Goal: Information Seeking & Learning: Learn about a topic

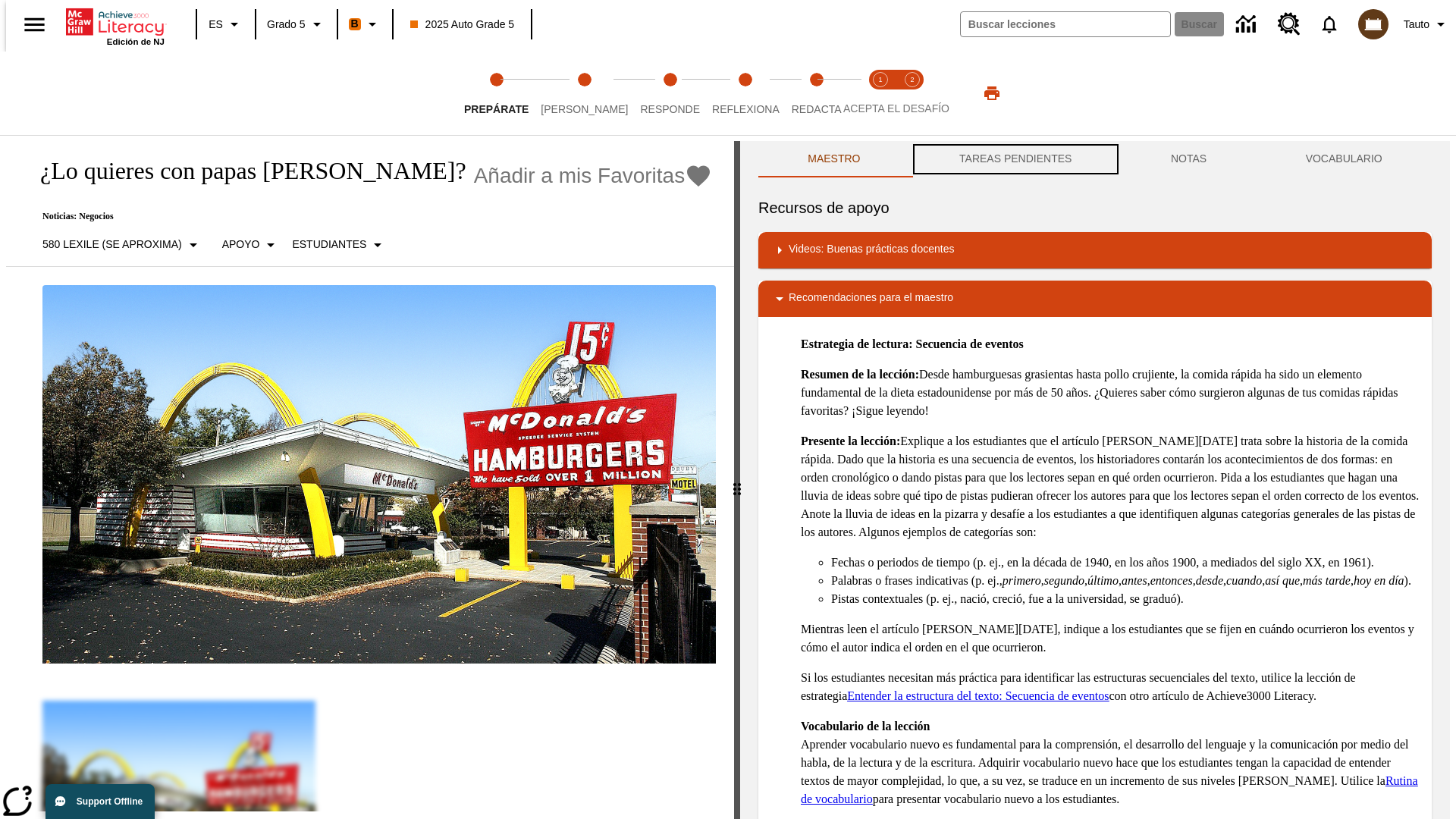
click at [1014, 159] on button "TAREAS PENDIENTES" at bounding box center [1016, 159] width 212 height 37
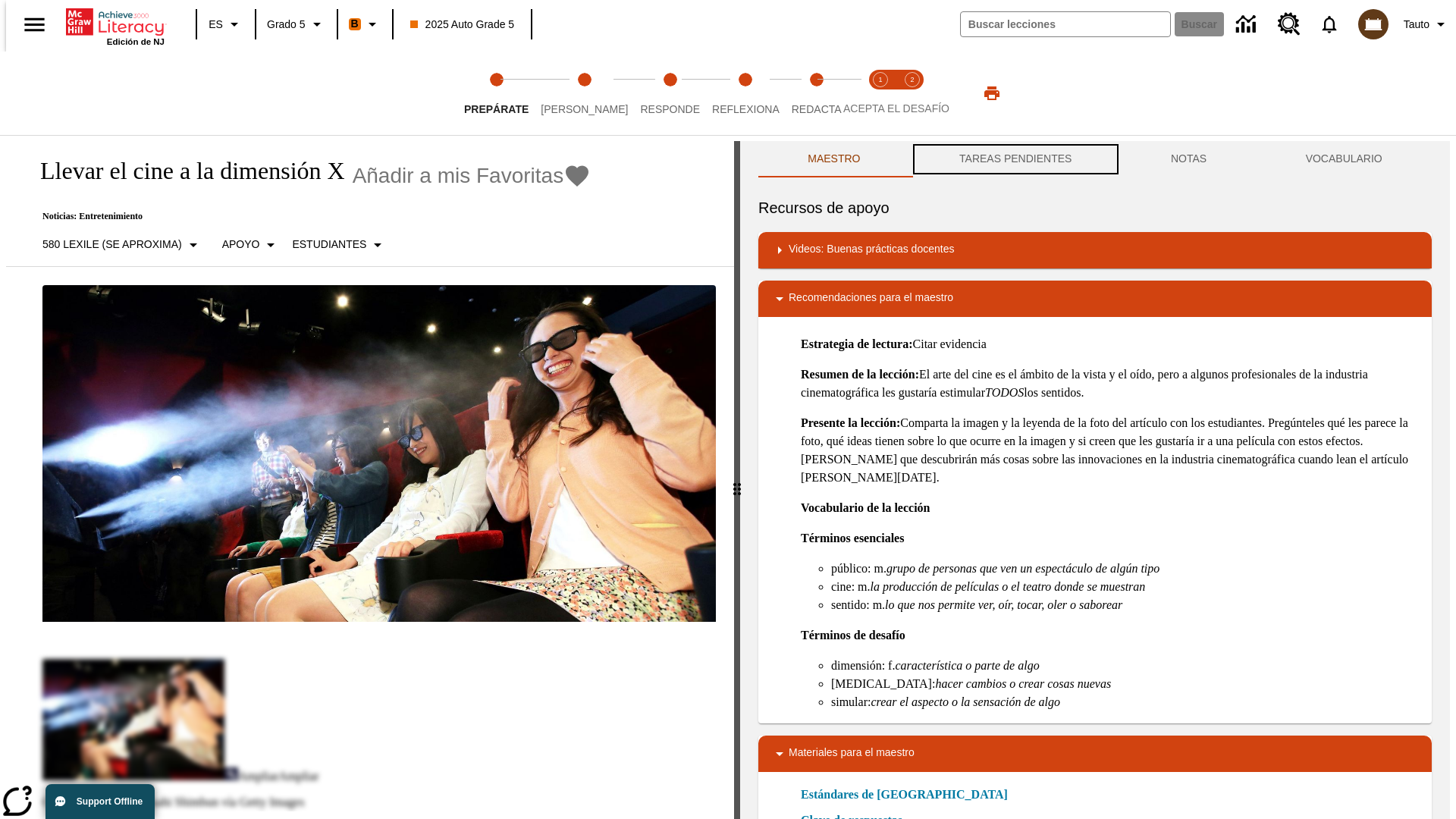
click at [1014, 159] on button "TAREAS PENDIENTES" at bounding box center [1016, 159] width 212 height 37
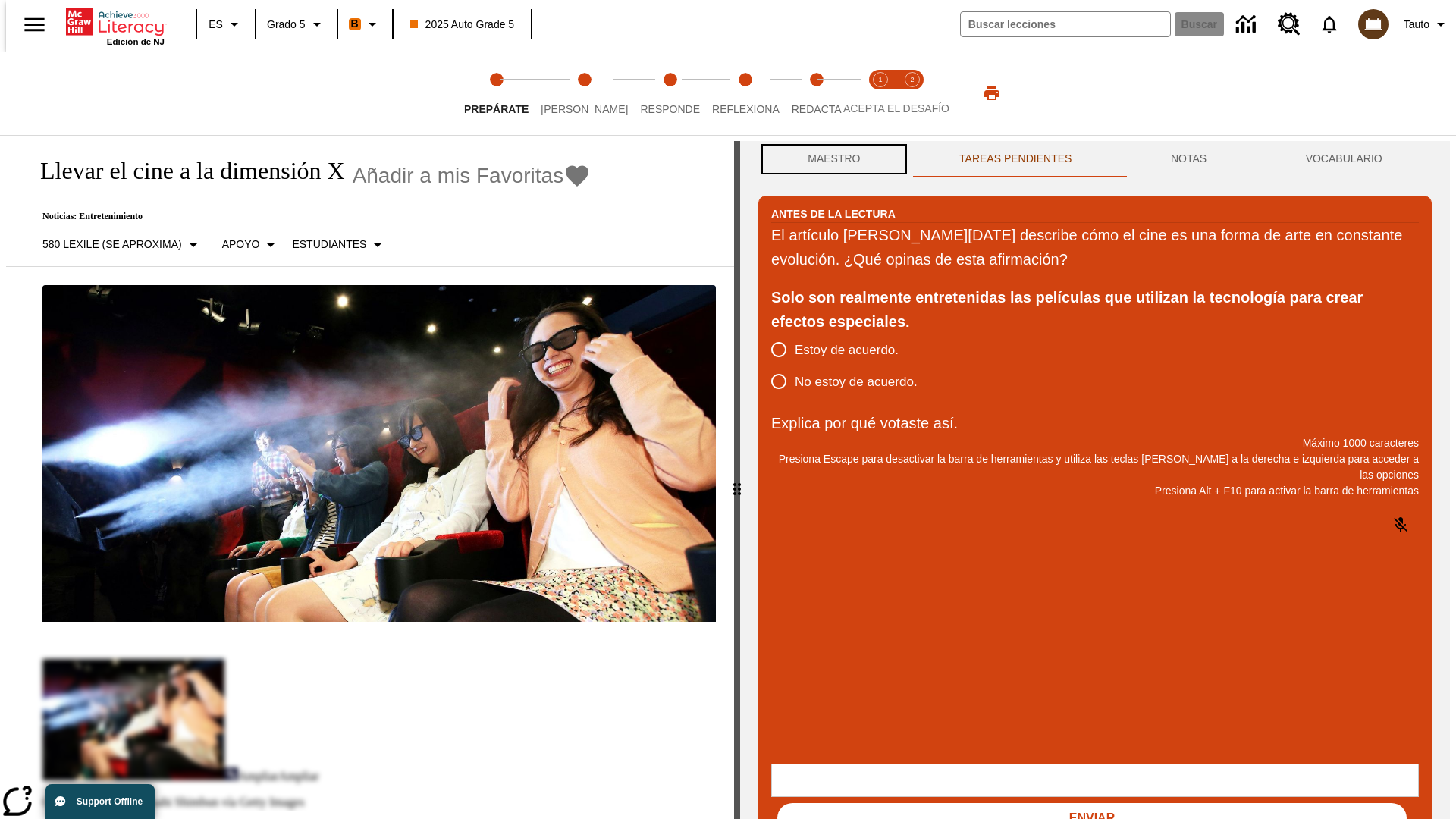
scroll to position [1, 0]
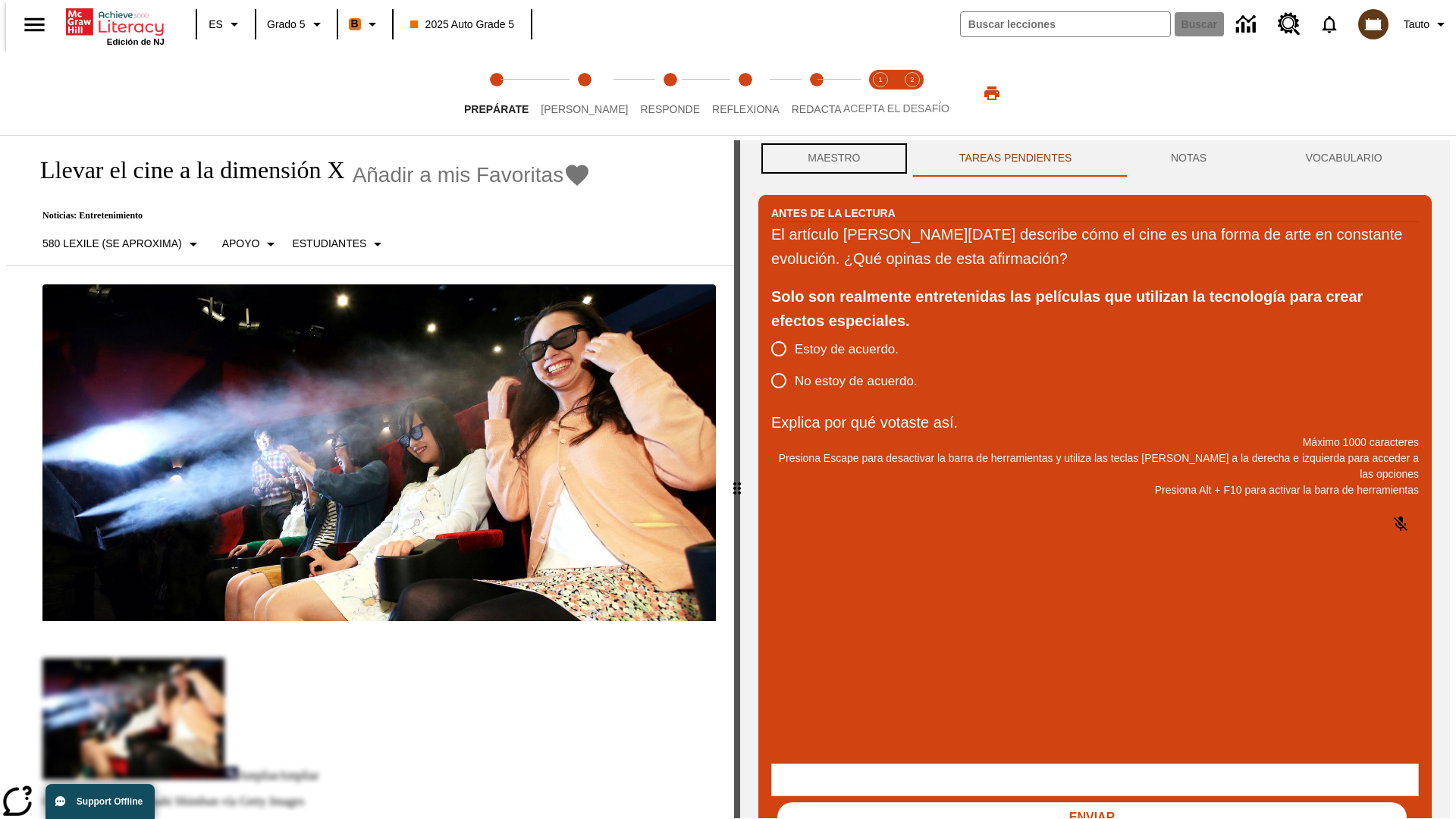
click at [829, 159] on button "Maestro" at bounding box center [834, 158] width 152 height 37
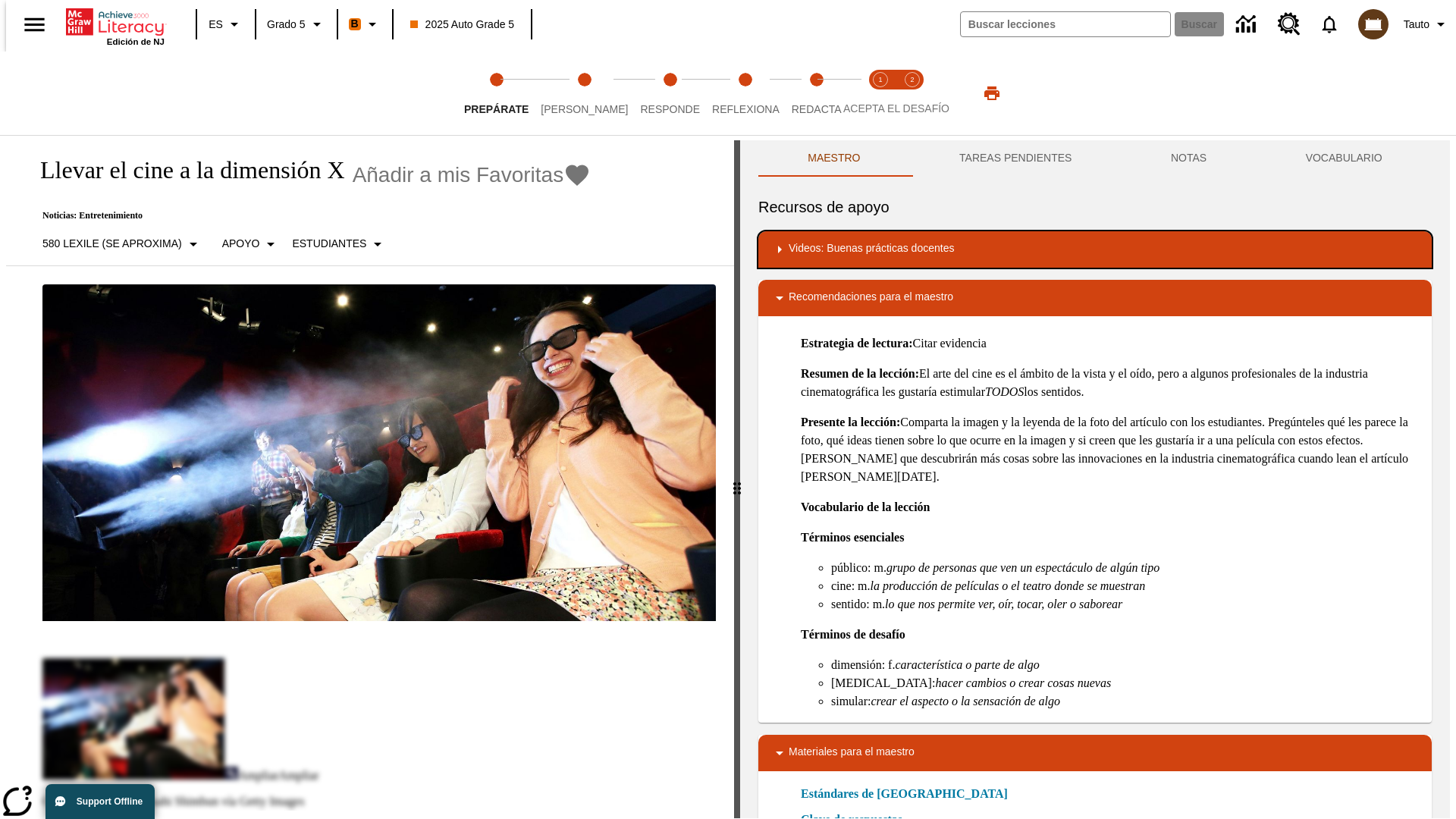
click at [1095, 249] on div "Videos: Buenas prácticas docentes" at bounding box center [1094, 249] width 649 height 18
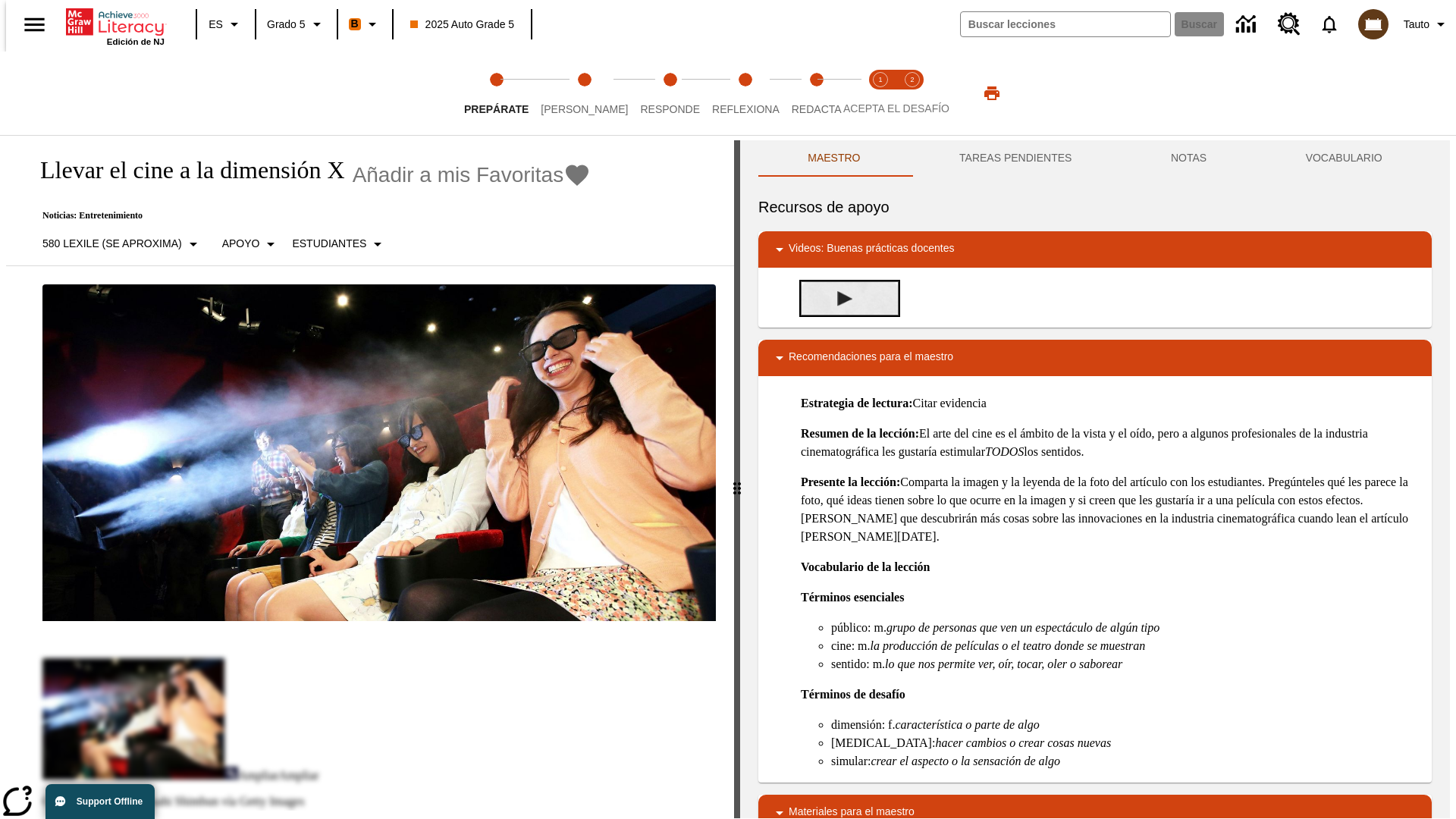
click at [838, 298] on img "Desarrollo del vocabulario académico" at bounding box center [844, 298] width 15 height 15
click at [572, 93] on span "[PERSON_NAME]" at bounding box center [583, 103] width 87 height 27
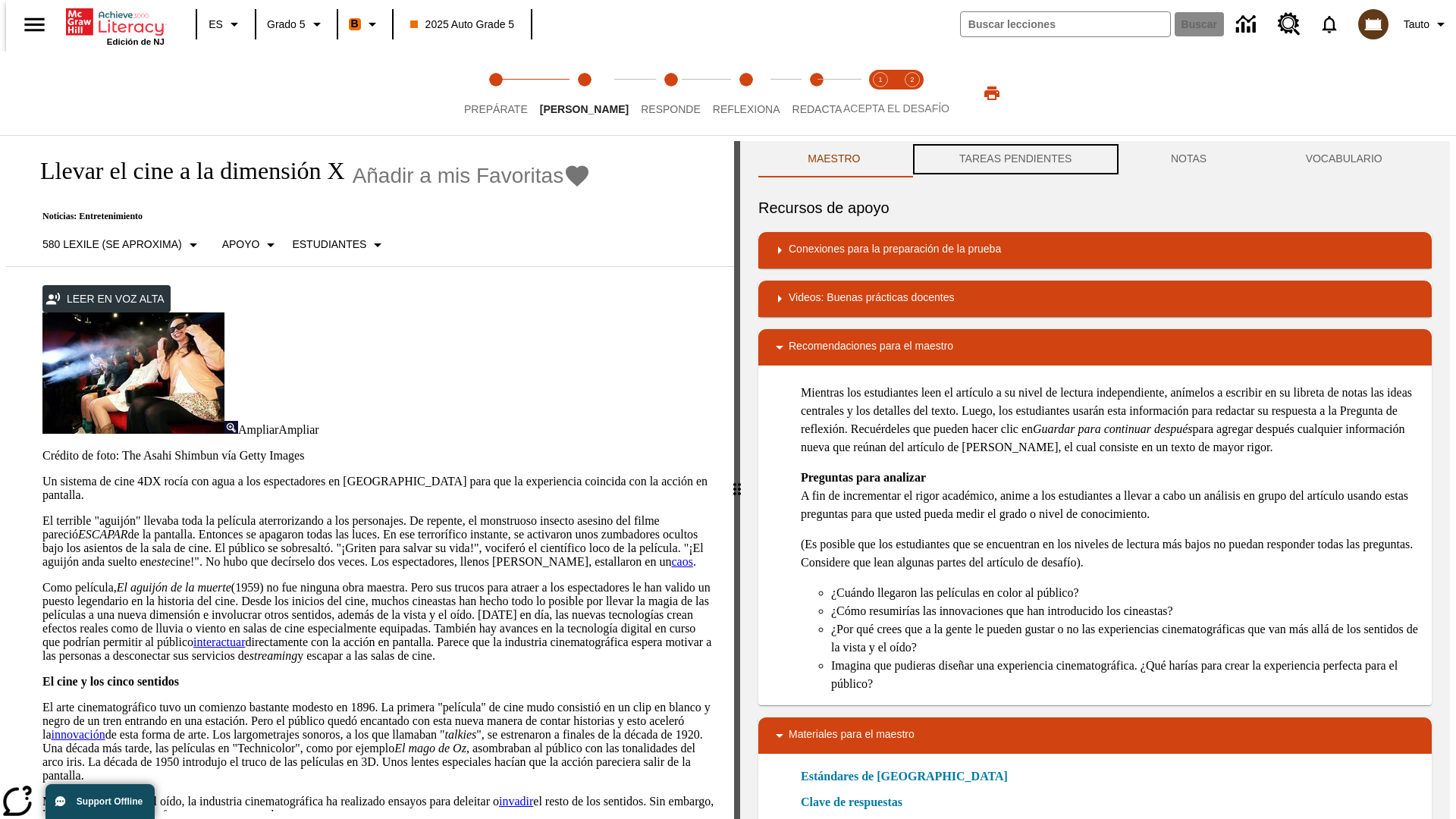
scroll to position [1, 0]
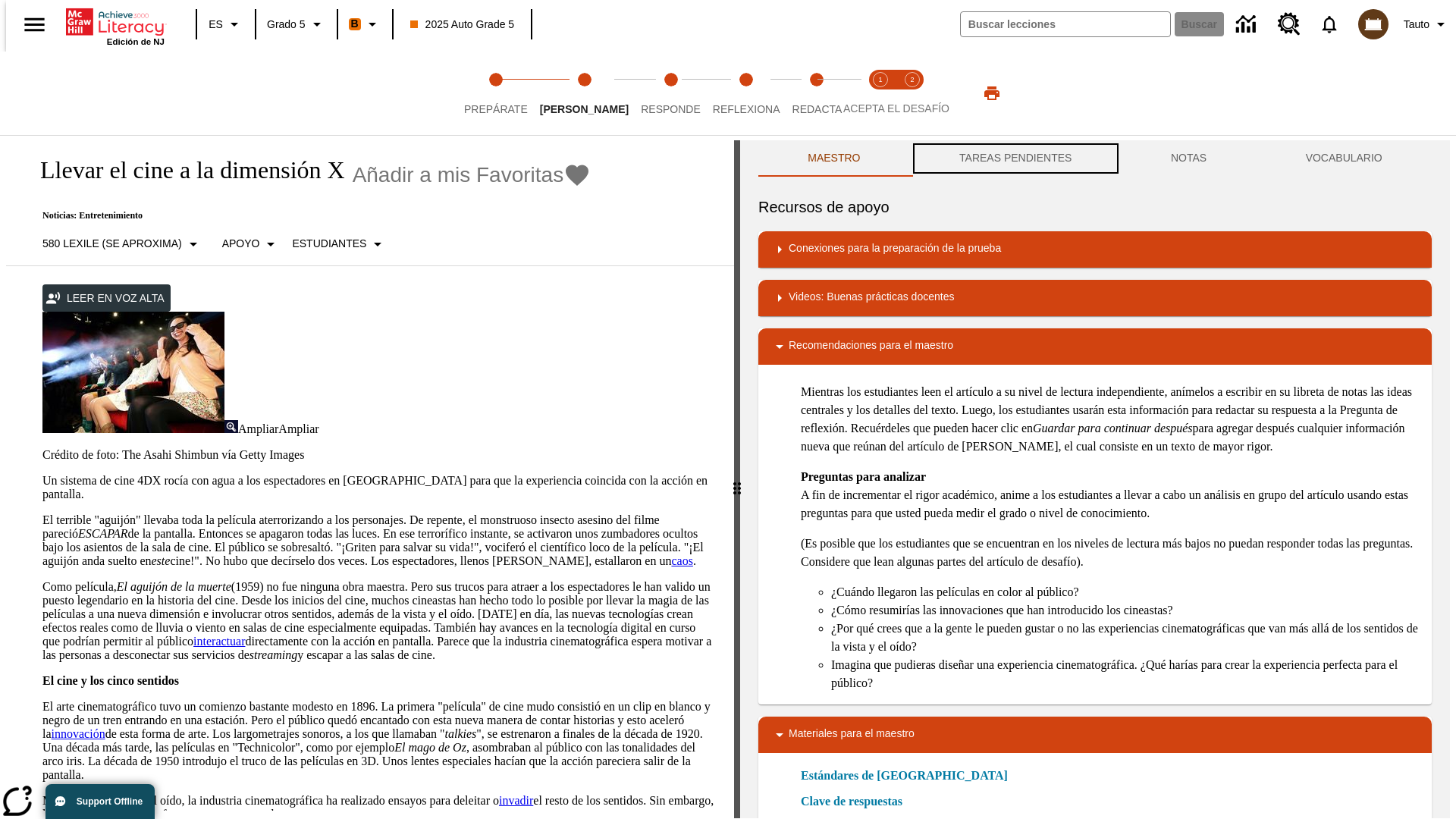
click at [1014, 159] on button "TAREAS PENDIENTES" at bounding box center [1016, 158] width 212 height 37
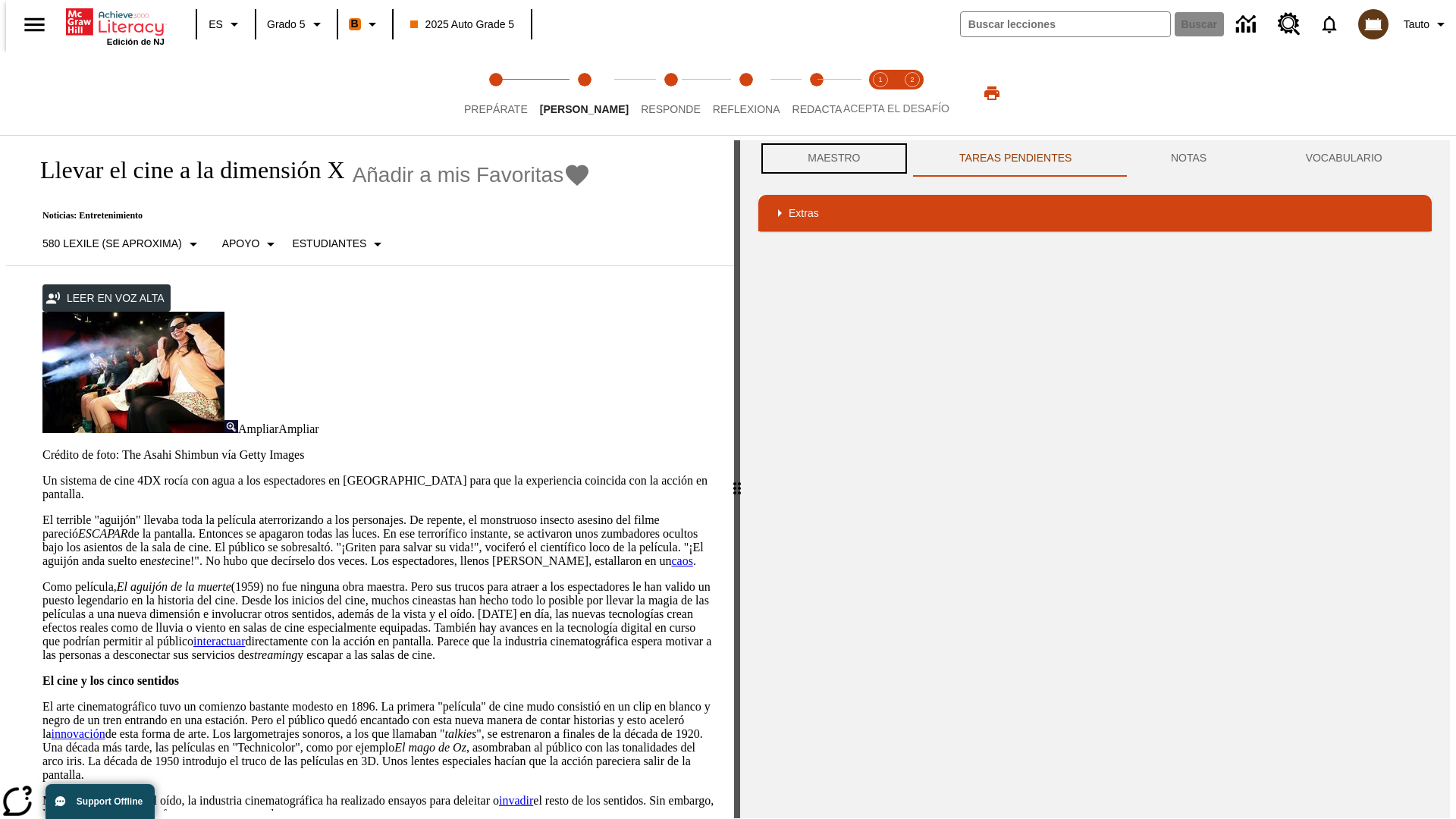
click at [829, 158] on button "Maestro" at bounding box center [834, 158] width 152 height 37
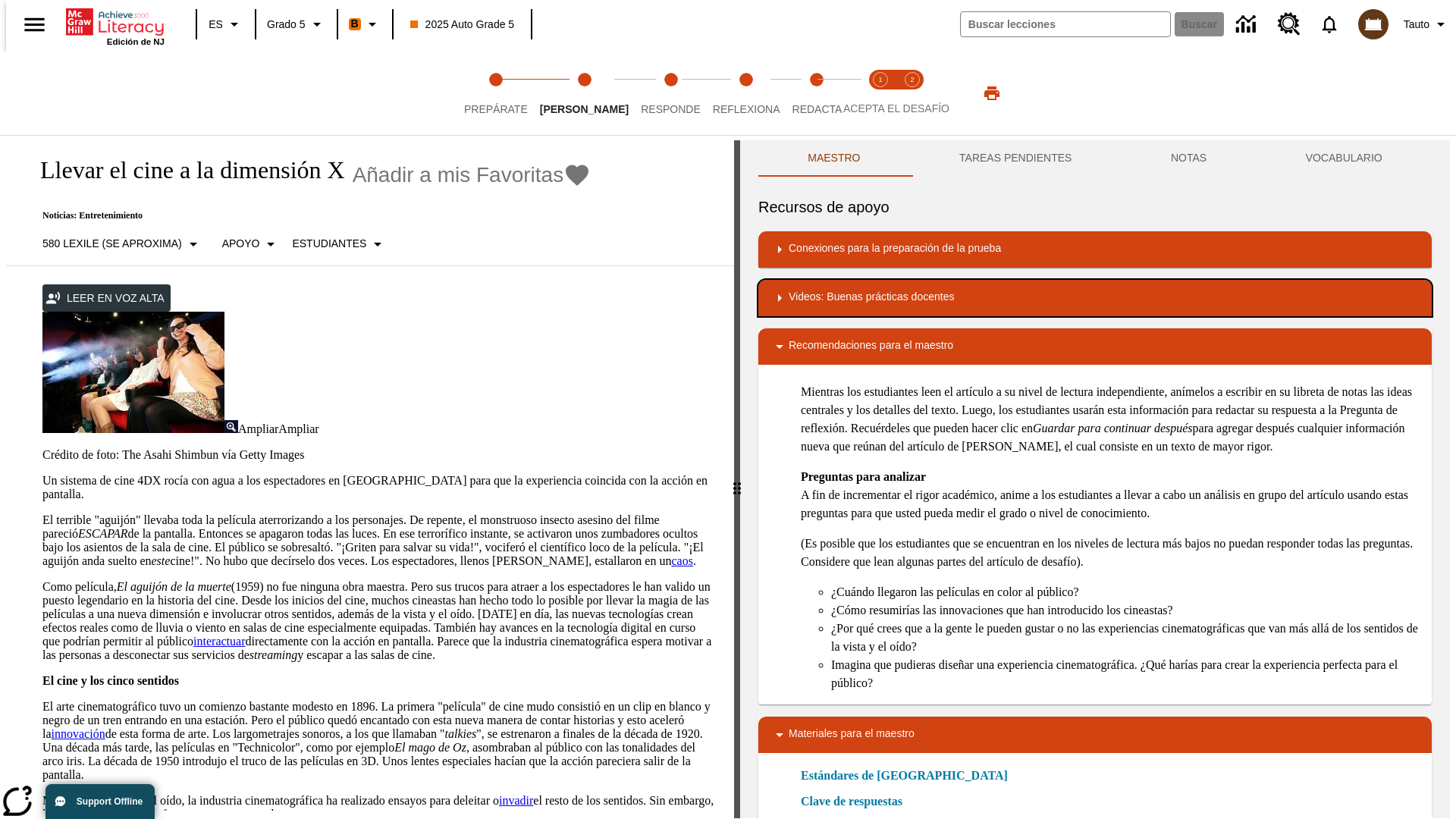
click at [1095, 298] on div "Videos: Buenas prácticas docentes" at bounding box center [1094, 298] width 649 height 18
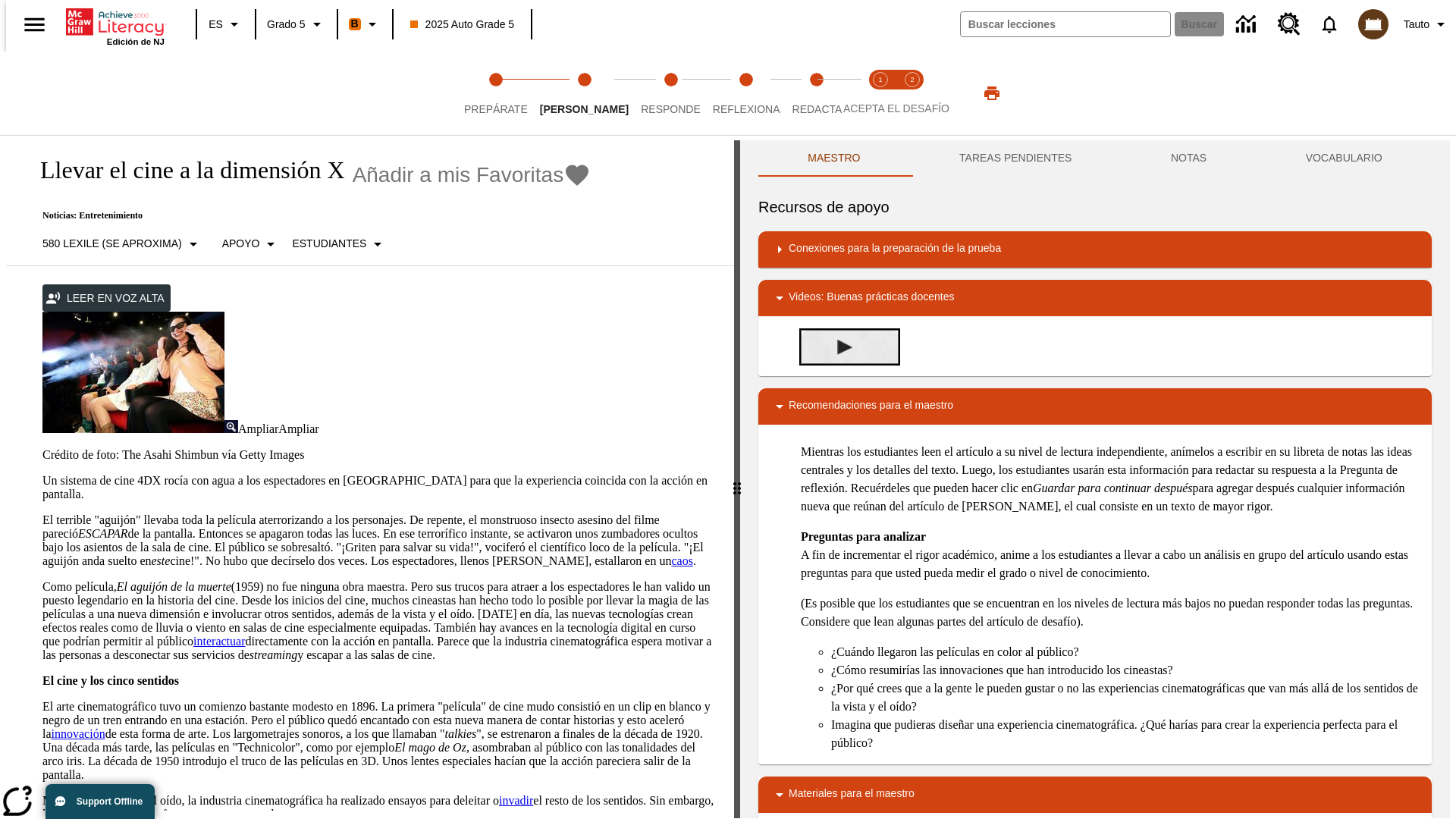
click at [838, 346] on img "Summarization" at bounding box center [844, 347] width 15 height 15
click at [880, 93] on span "Acepta el desafío lee step 1 of 2" at bounding box center [880, 103] width 20 height 27
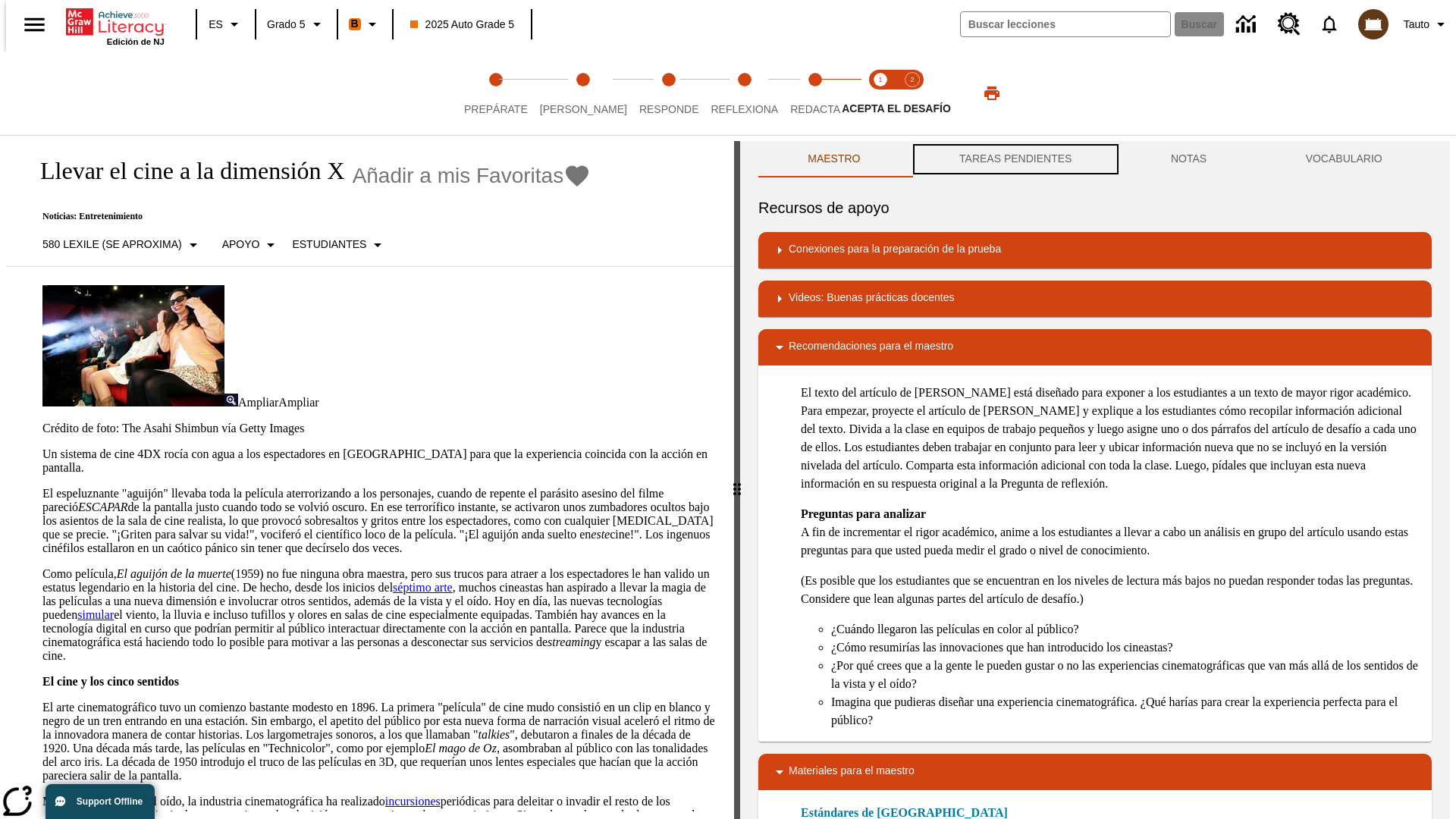
scroll to position [1, 0]
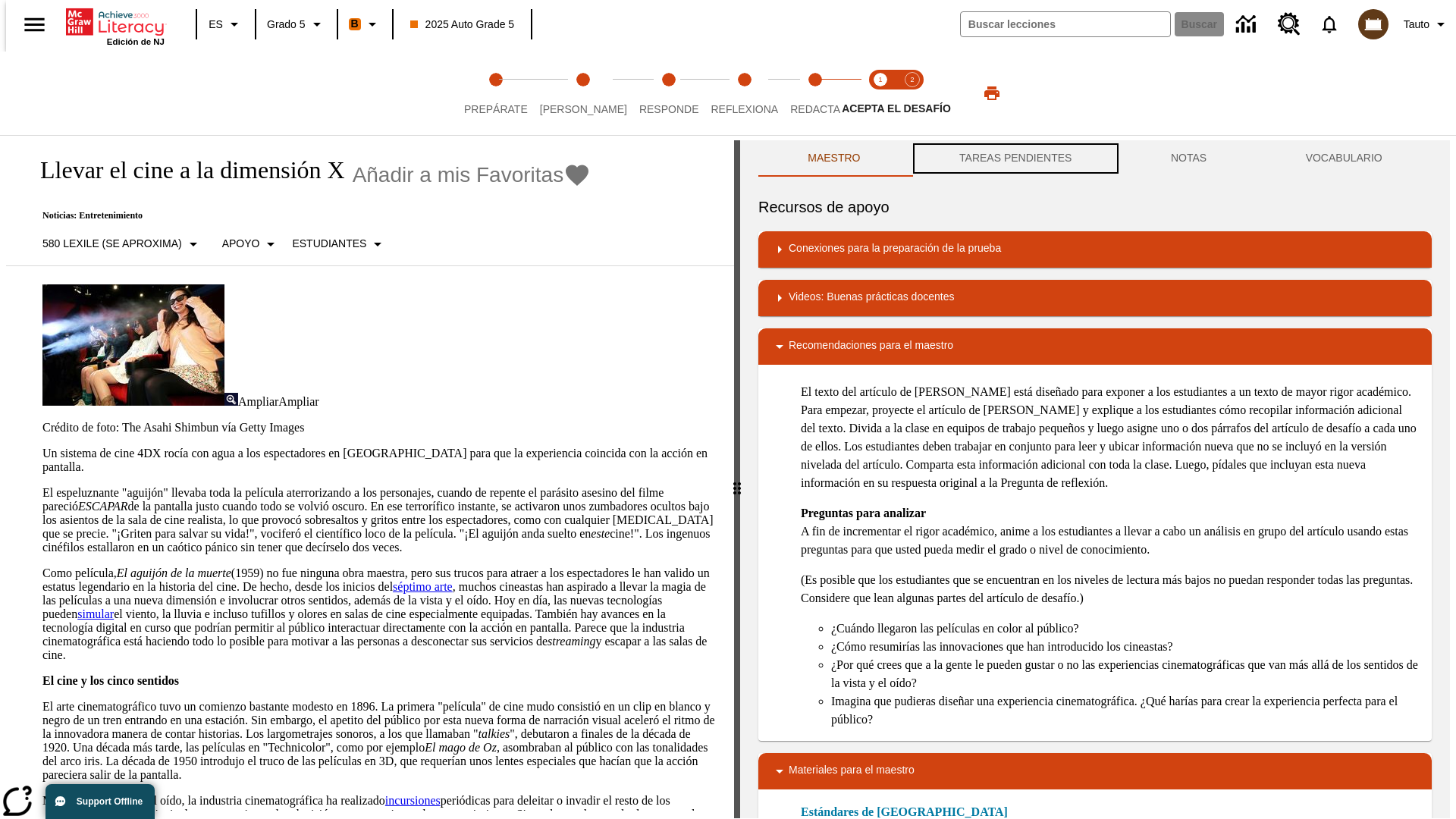
click at [1014, 159] on button "TAREAS PENDIENTES" at bounding box center [1016, 158] width 212 height 37
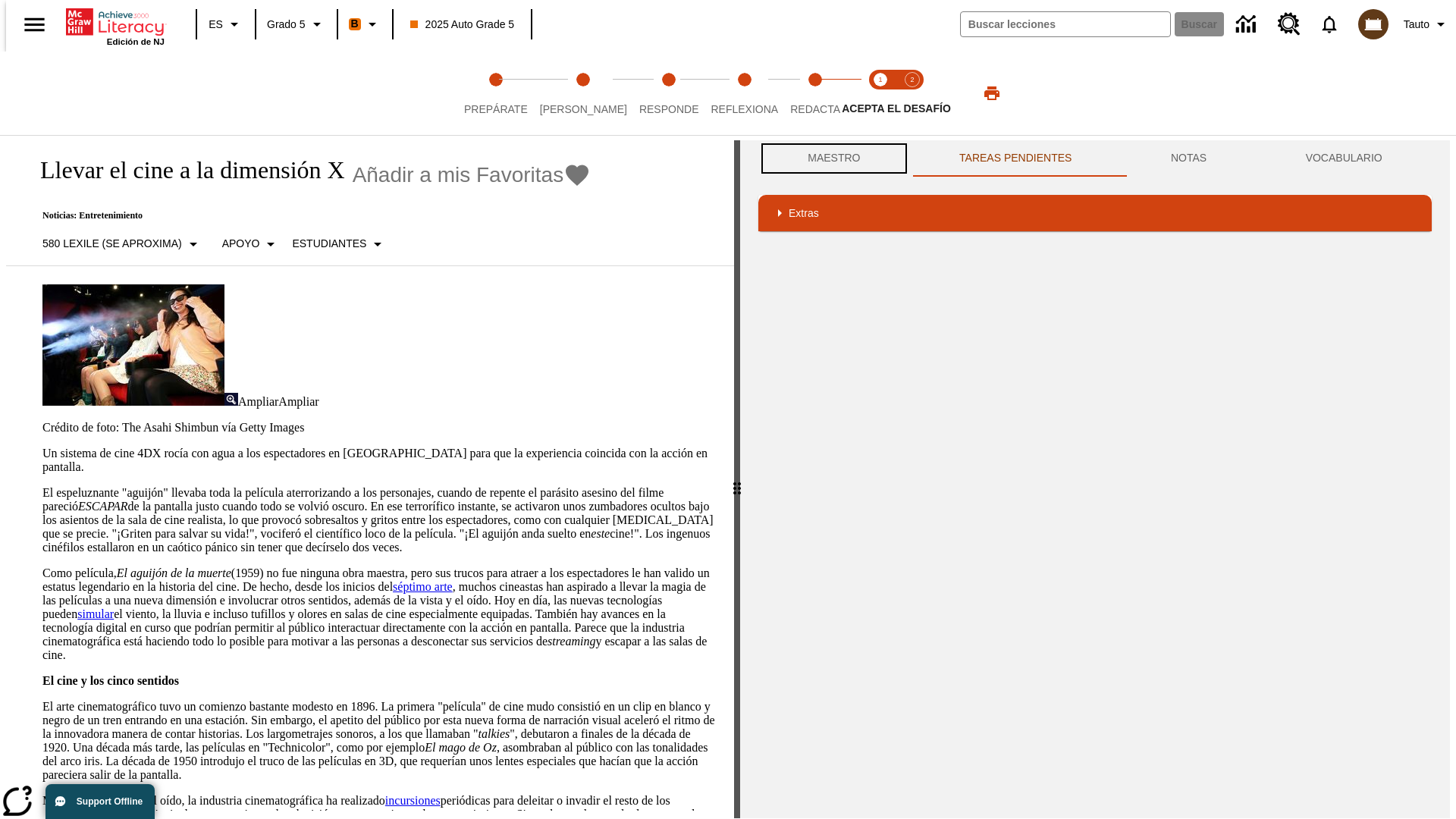
click at [829, 158] on button "Maestro" at bounding box center [834, 158] width 152 height 37
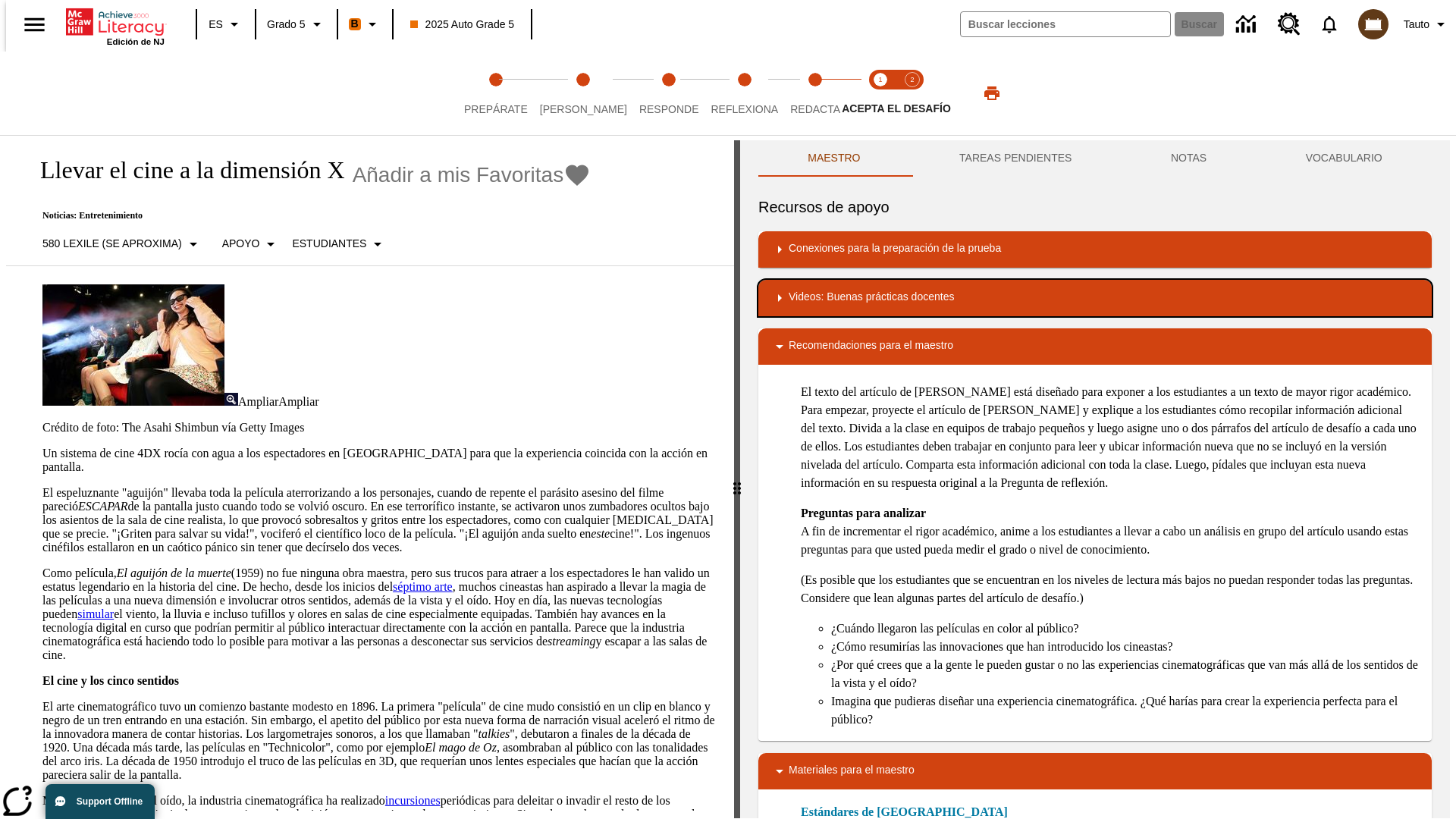
click at [1095, 298] on div "Videos: Buenas prácticas docentes" at bounding box center [1094, 298] width 649 height 18
